Goal: Transaction & Acquisition: Purchase product/service

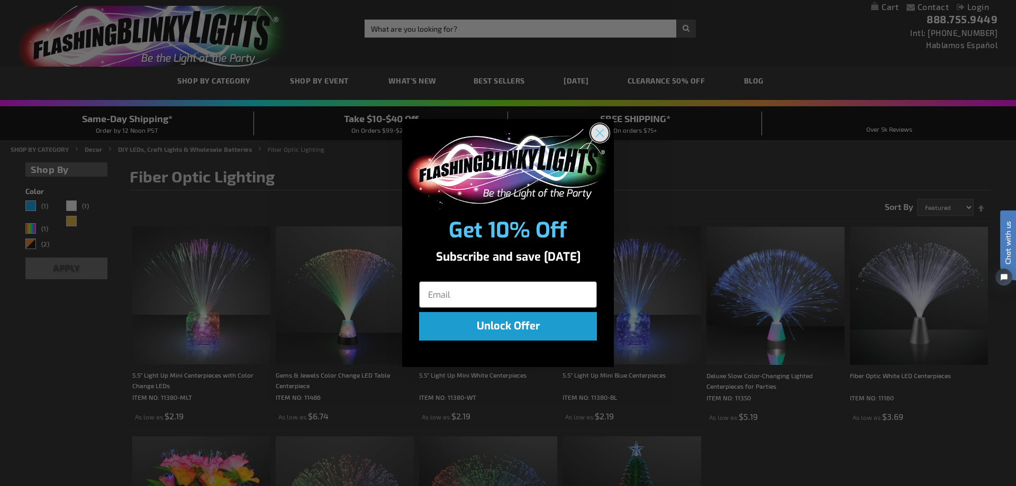
click at [602, 135] on icon "Close dialog" at bounding box center [599, 133] width 7 height 7
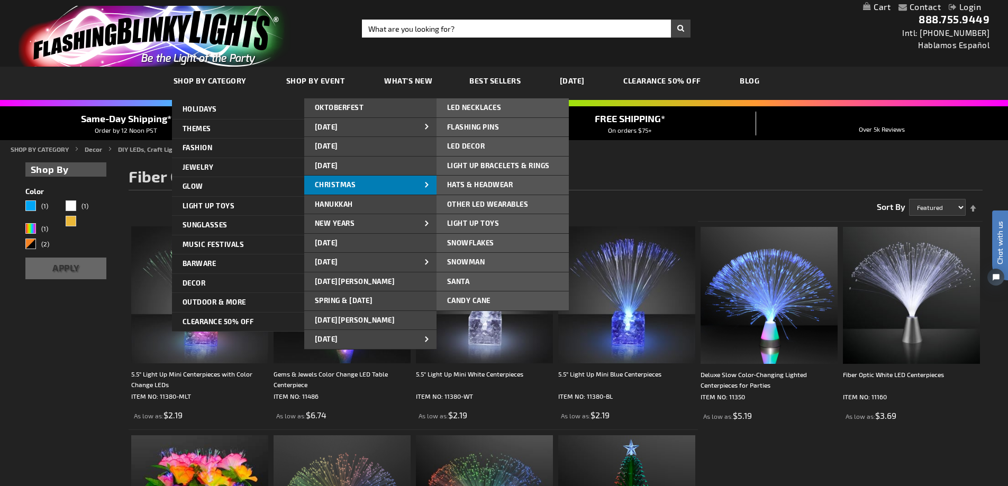
click at [365, 185] on link "CHRISTMAS" at bounding box center [370, 185] width 132 height 19
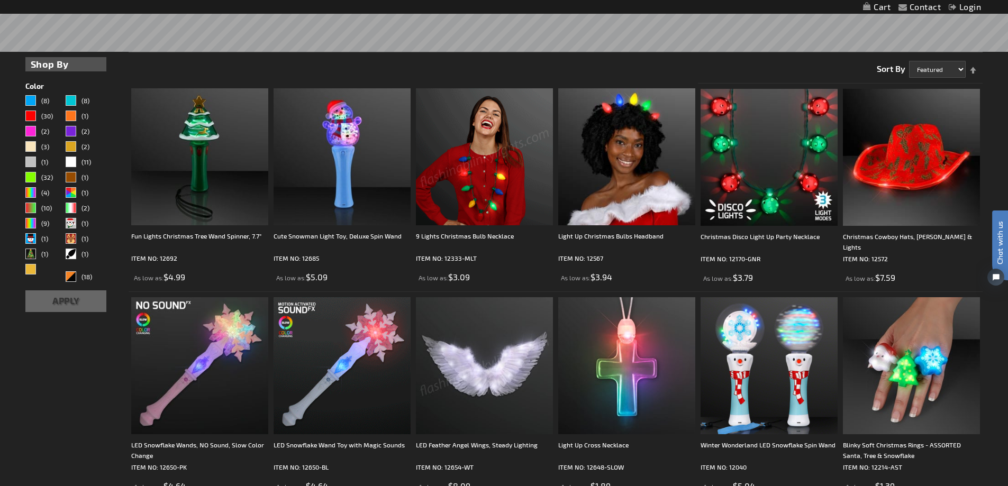
scroll to position [265, 0]
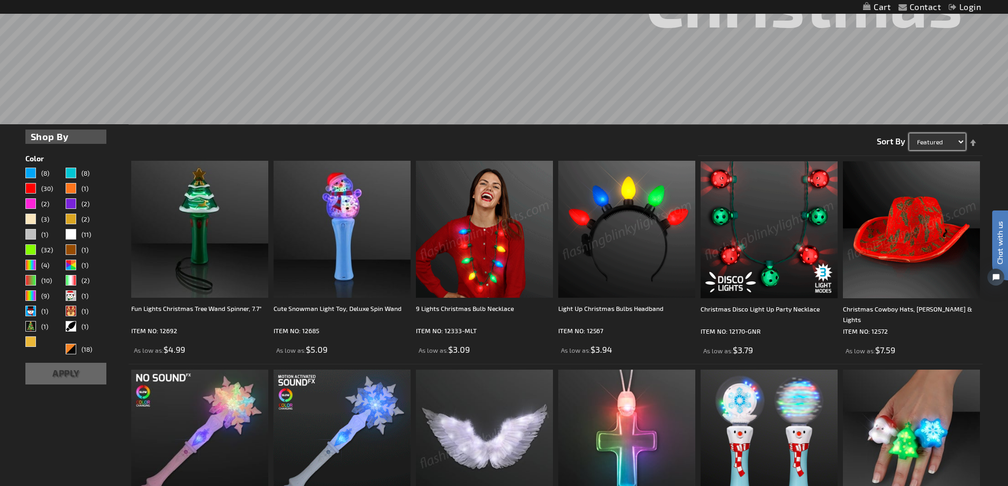
click at [949, 140] on select "Featured Name Price Best Sellers" at bounding box center [937, 141] width 57 height 17
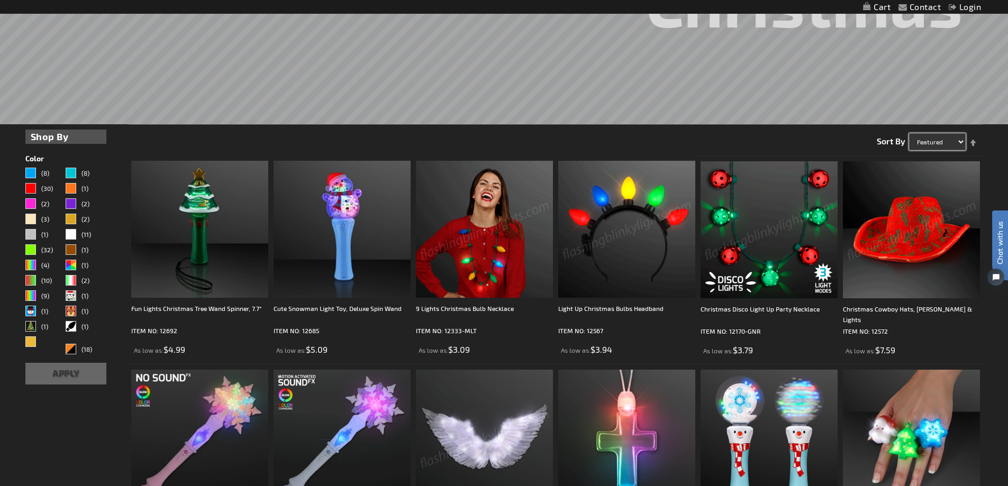
select select "price"
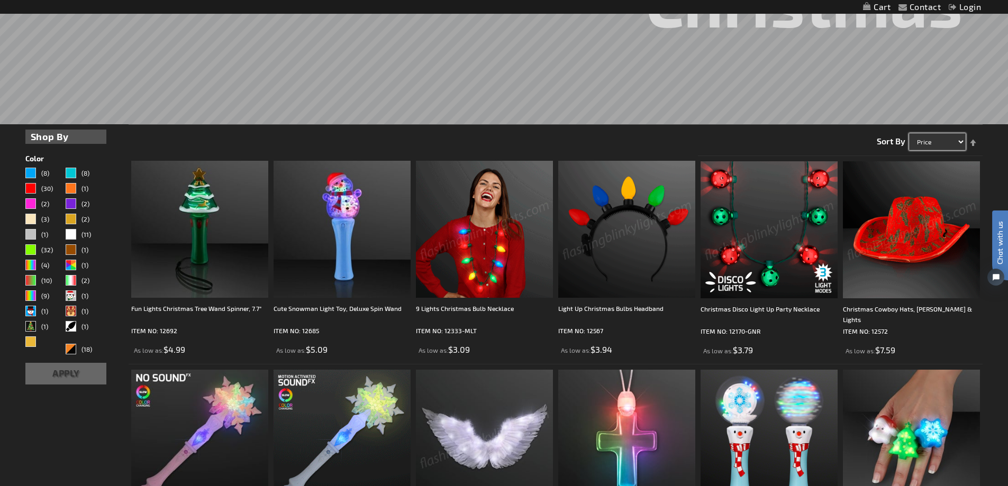
click at [909, 133] on select "Featured Name Price Best Sellers" at bounding box center [937, 141] width 57 height 17
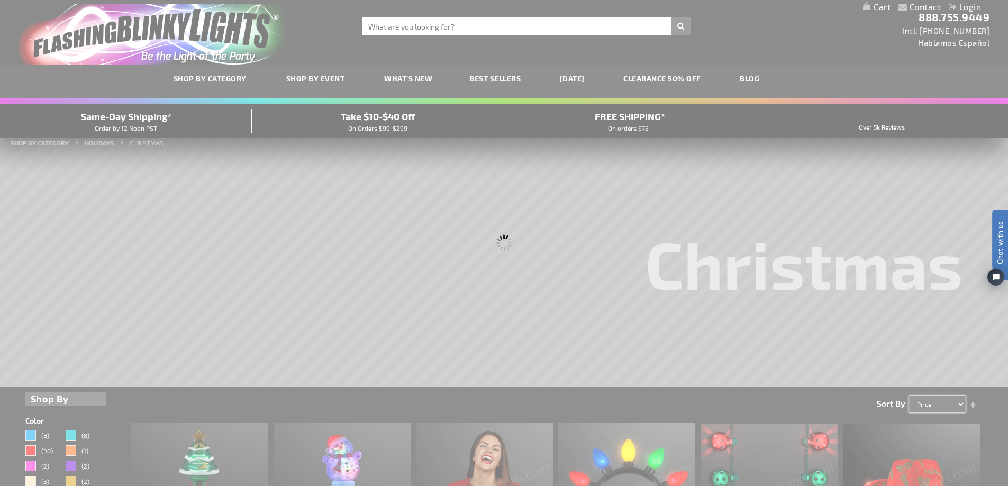
scroll to position [0, 0]
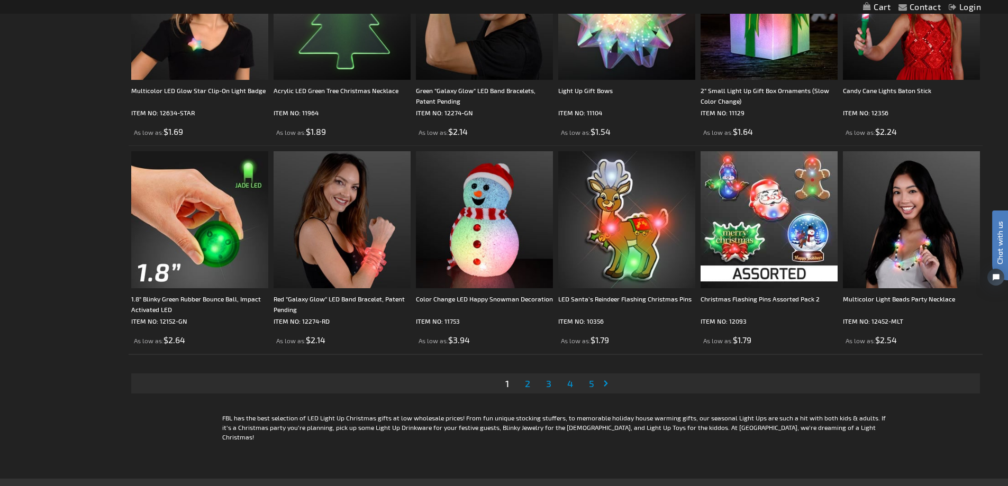
scroll to position [2170, 0]
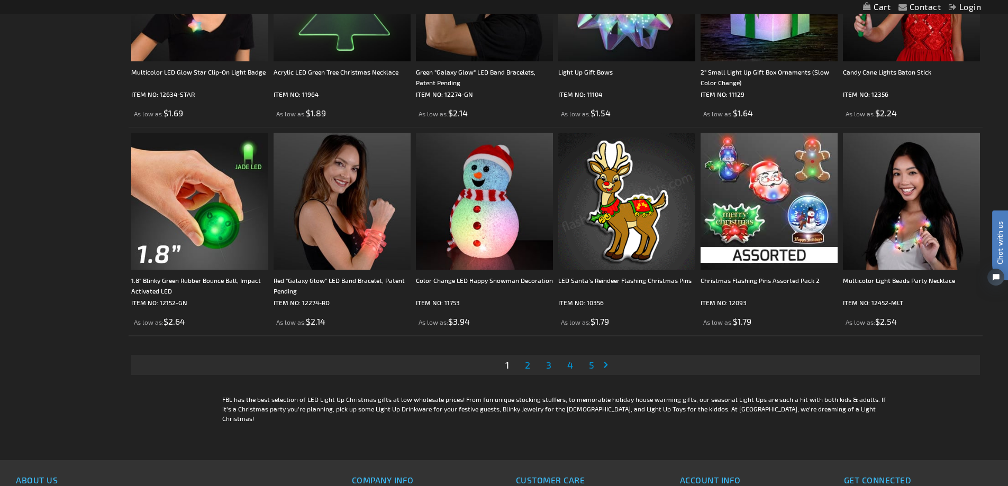
click at [523, 369] on link "Page 2" at bounding box center [528, 365] width 10 height 16
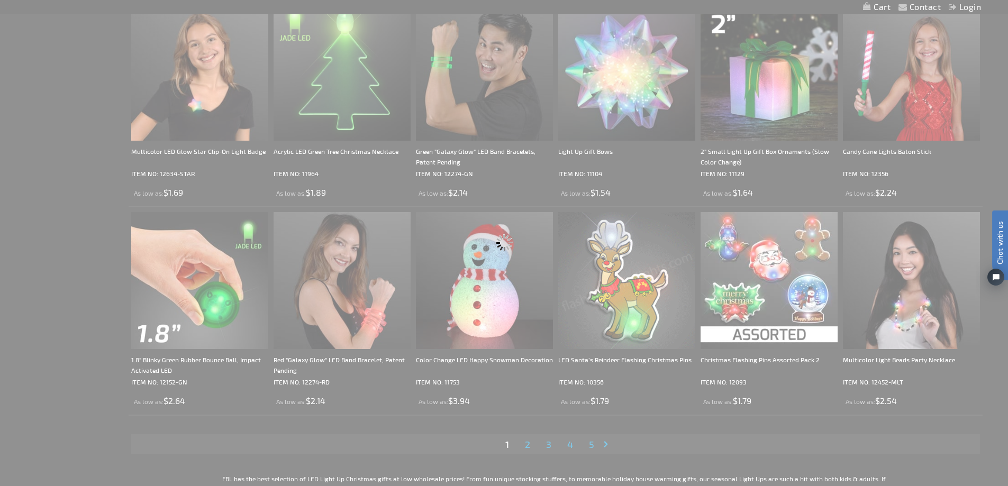
scroll to position [1572, 0]
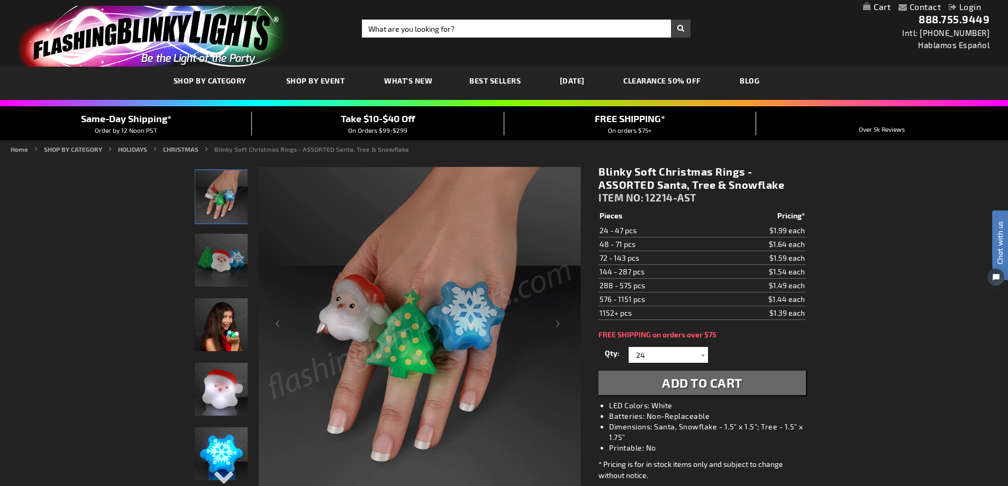
scroll to position [53, 0]
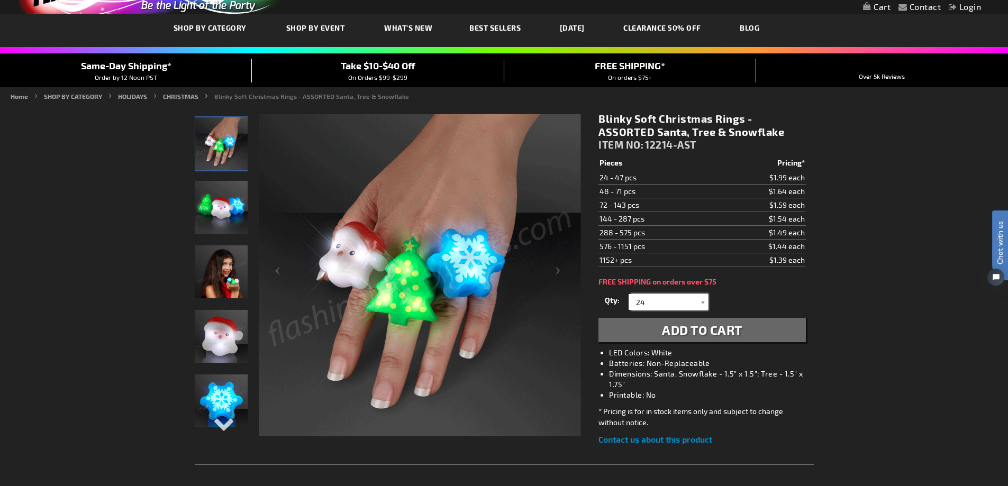
click at [693, 302] on input "24" at bounding box center [669, 302] width 77 height 16
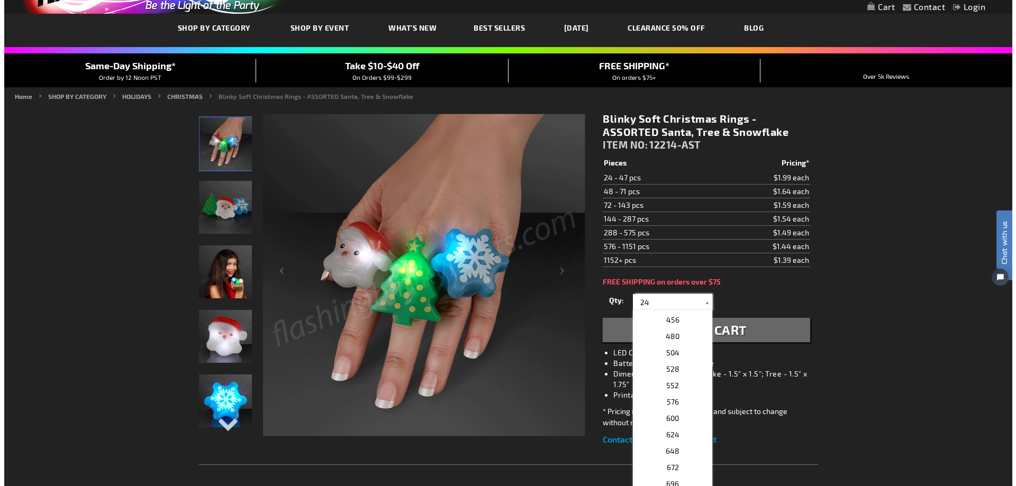
scroll to position [318, 0]
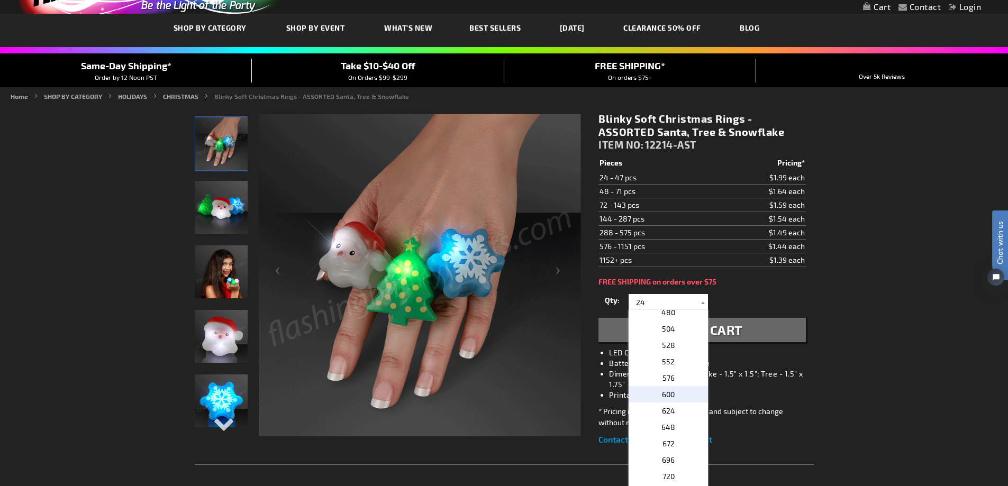
click at [677, 397] on p "600" at bounding box center [668, 394] width 79 height 16
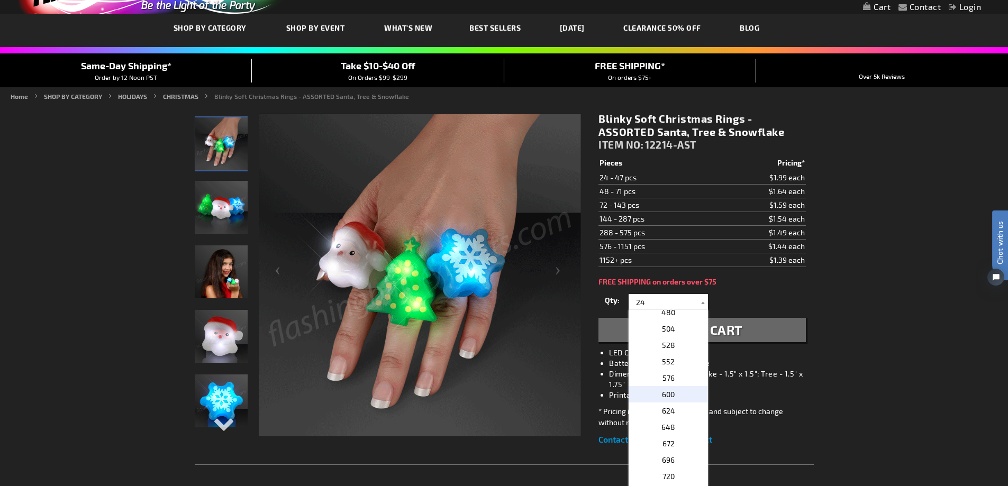
type input "600"
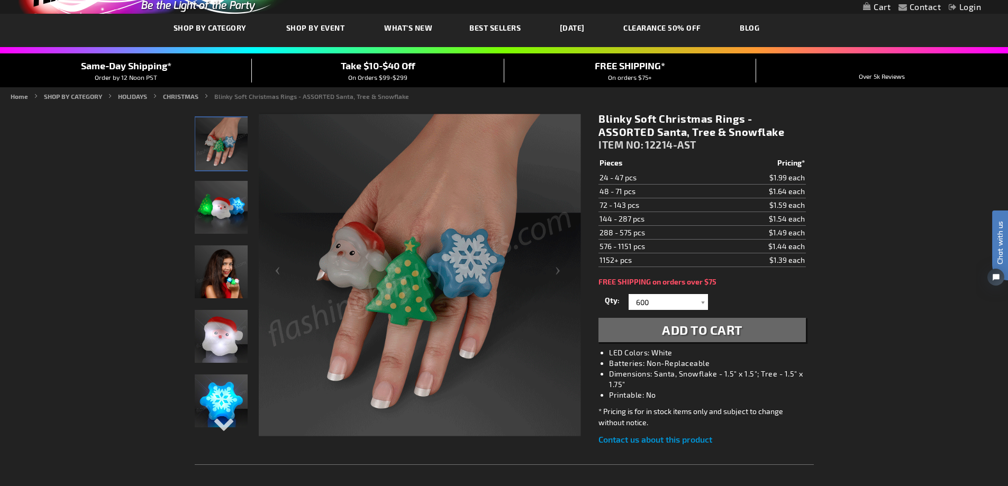
click at [721, 332] on span "Add to Cart" at bounding box center [702, 329] width 80 height 15
